Goal: Task Accomplishment & Management: Manage account settings

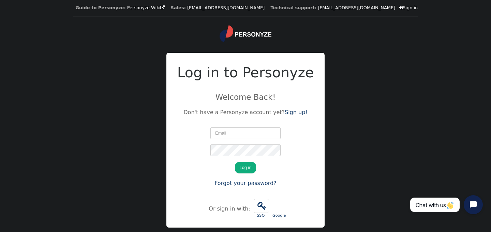
type input "[EMAIL_ADDRESS][DOMAIN_NAME]"
click at [228, 170] on form "[EMAIL_ADDRESS][DOMAIN_NAME] We just sent you a verification code. Please enter…" at bounding box center [245, 157] width 70 height 60
click at [241, 170] on button "Log in" at bounding box center [245, 168] width 21 height 12
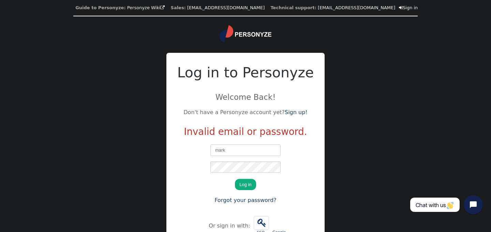
type input "[EMAIL_ADDRESS][DOMAIN_NAME]"
click at [219, 185] on form "[EMAIL_ADDRESS][DOMAIN_NAME] We just sent you a verification code. Please enter…" at bounding box center [245, 174] width 70 height 60
click at [243, 184] on button "Log in" at bounding box center [245, 185] width 21 height 12
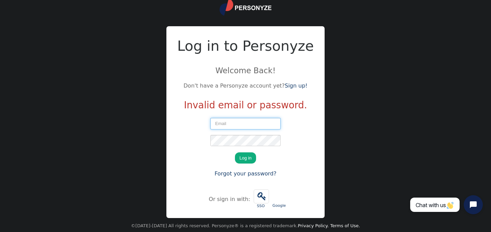
scroll to position [28, 0]
